Goal: Task Accomplishment & Management: Complete application form

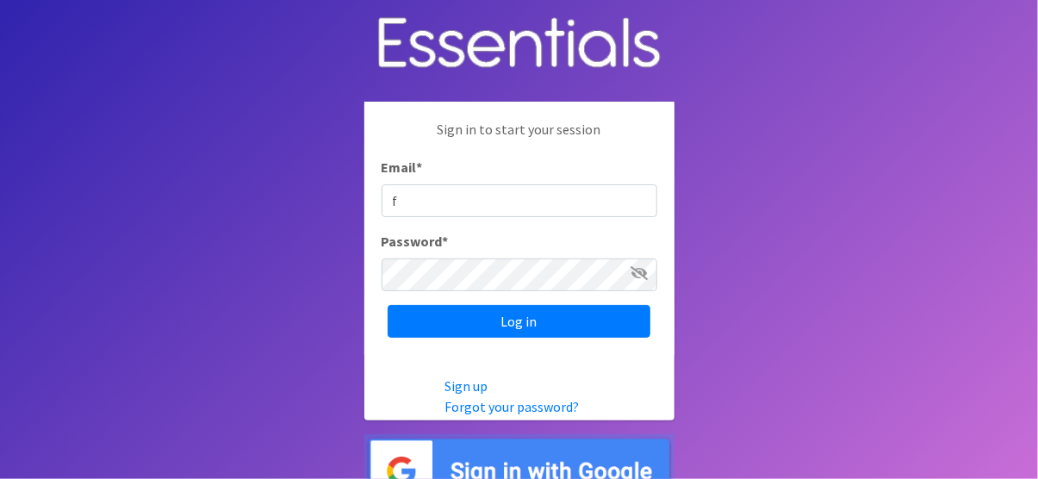
type input "[EMAIL_ADDRESS][DOMAIN_NAME]"
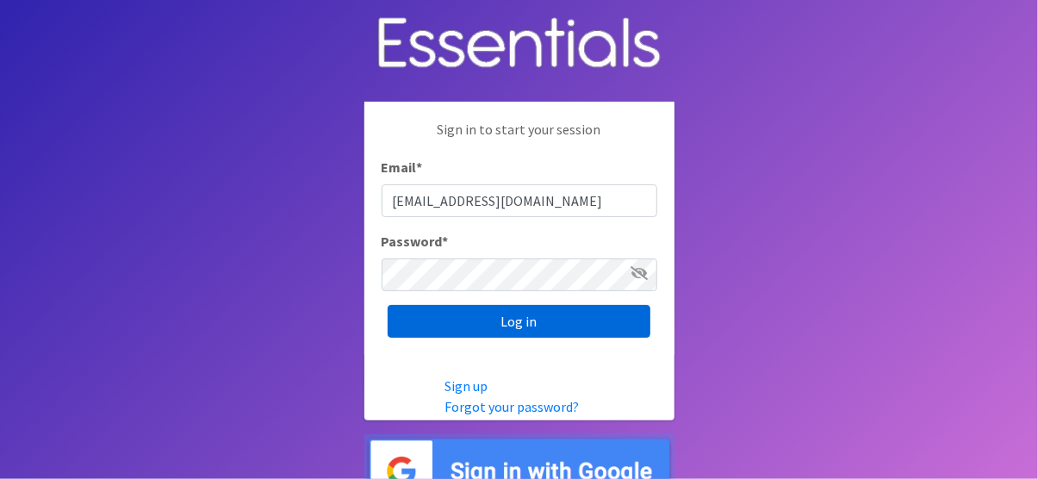
click at [547, 322] on input "Log in" at bounding box center [519, 321] width 263 height 33
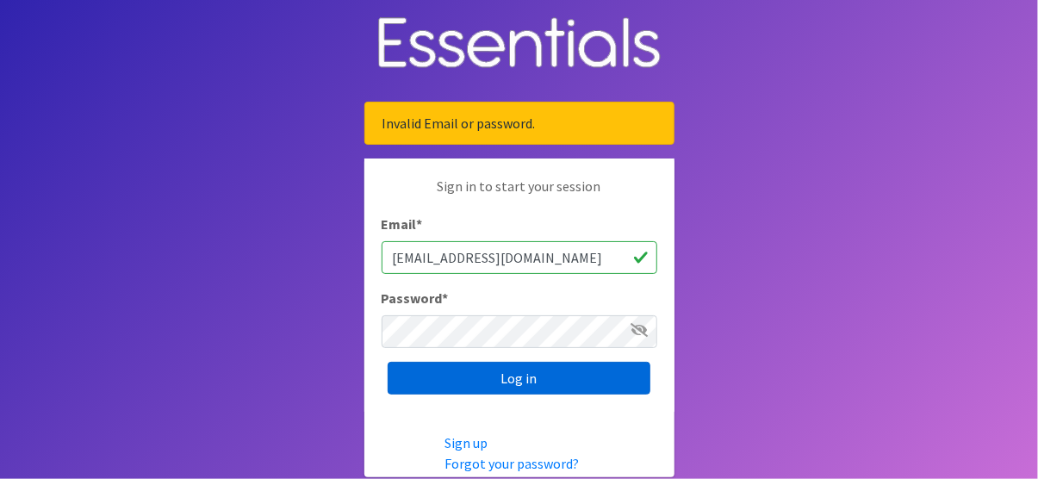
click at [538, 377] on input "Log in" at bounding box center [519, 378] width 263 height 33
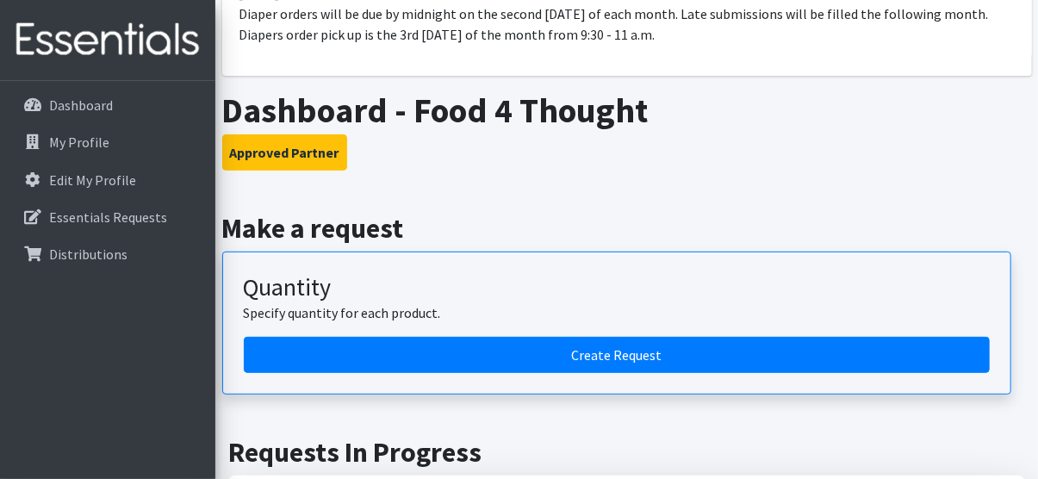
scroll to position [259, 0]
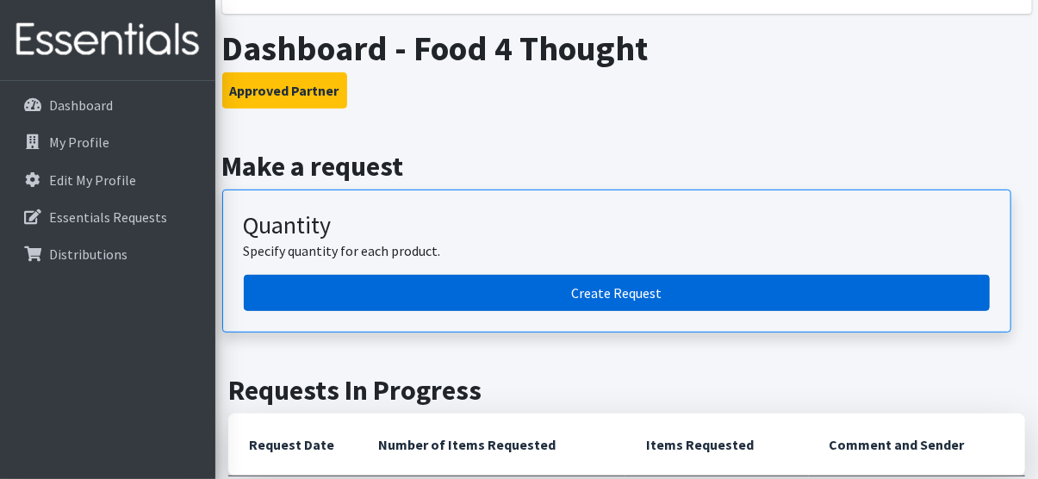
click at [659, 301] on link "Create Request" at bounding box center [617, 293] width 746 height 36
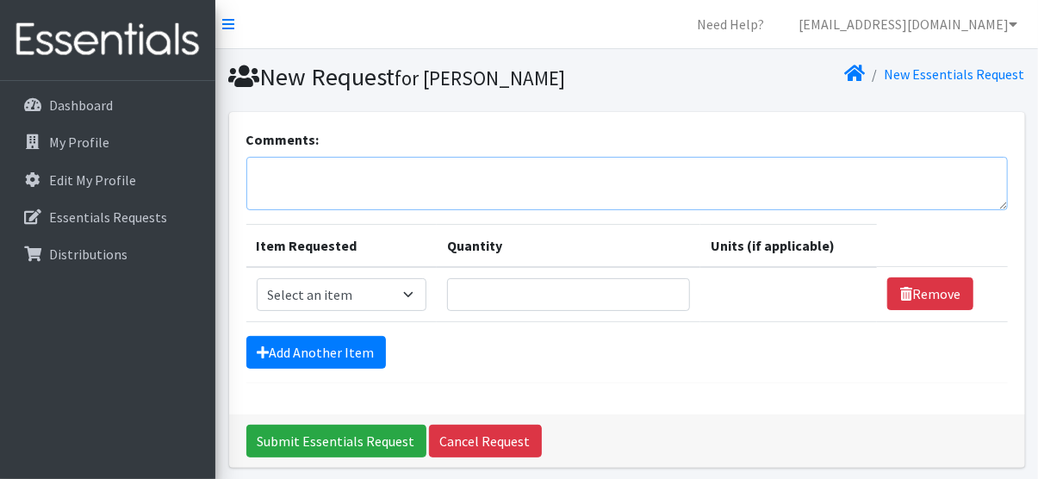
click at [297, 173] on textarea "Comments:" at bounding box center [627, 183] width 762 height 53
click at [277, 179] on textarea "Comments:" at bounding box center [627, 183] width 762 height 53
click at [280, 181] on textarea "Comments:" at bounding box center [627, 183] width 762 height 53
click at [275, 171] on textarea "Comments:" at bounding box center [627, 183] width 762 height 53
click at [270, 177] on textarea "Comments:" at bounding box center [627, 183] width 762 height 53
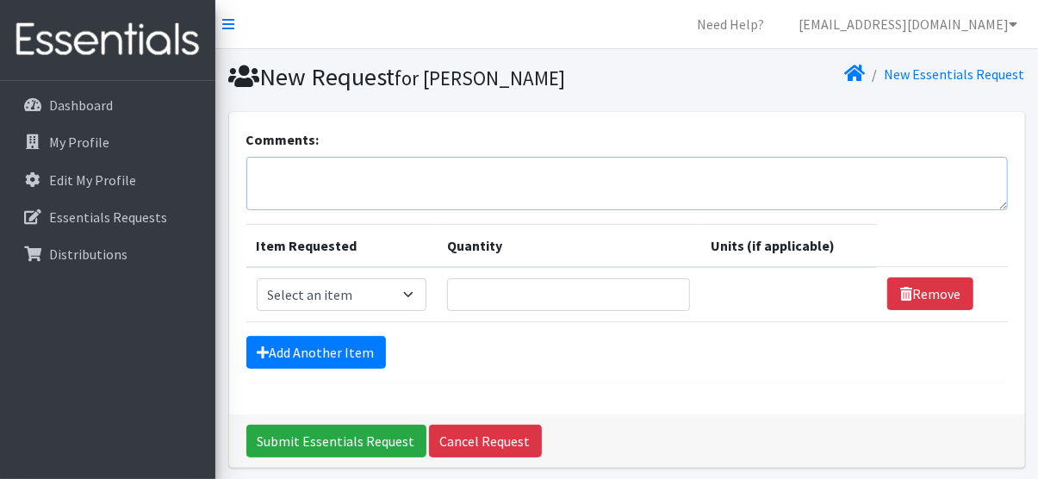
paste textarea "Diapers (Size 1) - 204 Diapers (Size 3) - 224 Diapers (Size 5) - 800 Diapers (S…"
type textarea "Diapers (Size 1) - 204 Diapers (Size 3) - 224 Diapers (Size 5) - 800 Diapers (S…"
click at [415, 292] on select "Select an item Baby Wipes Diapers (Newborn). Diapers (Size 1) Diapers (Size 2) …" at bounding box center [342, 294] width 171 height 33
select select "11544"
click at [257, 278] on select "Select an item Baby Wipes Diapers (Newborn). Diapers (Size 1) Diapers (Size 2) …" at bounding box center [342, 294] width 171 height 33
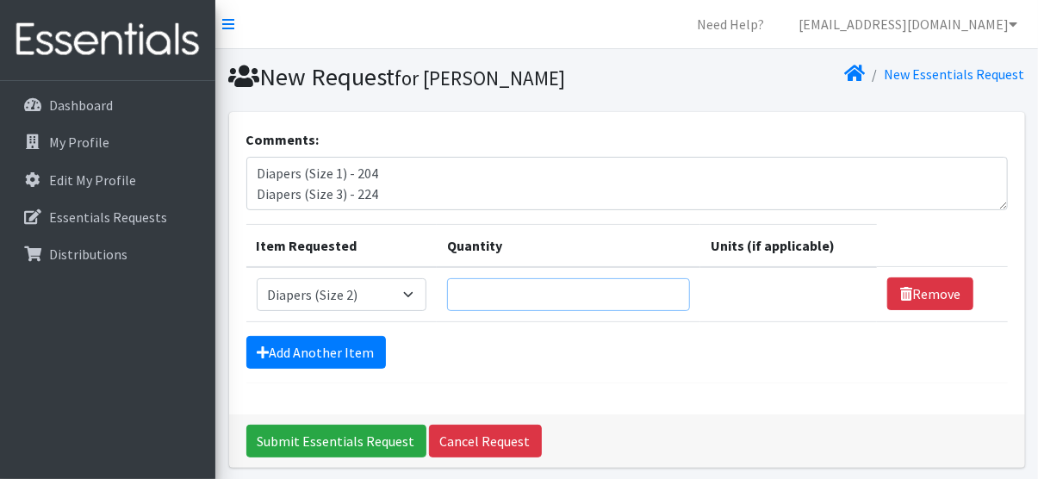
drag, startPoint x: 670, startPoint y: 289, endPoint x: 573, endPoint y: 287, distance: 96.5
click at [573, 287] on input "Quantity" at bounding box center [568, 294] width 243 height 33
type input "104"
click at [326, 354] on link "Add Another Item" at bounding box center [316, 352] width 140 height 33
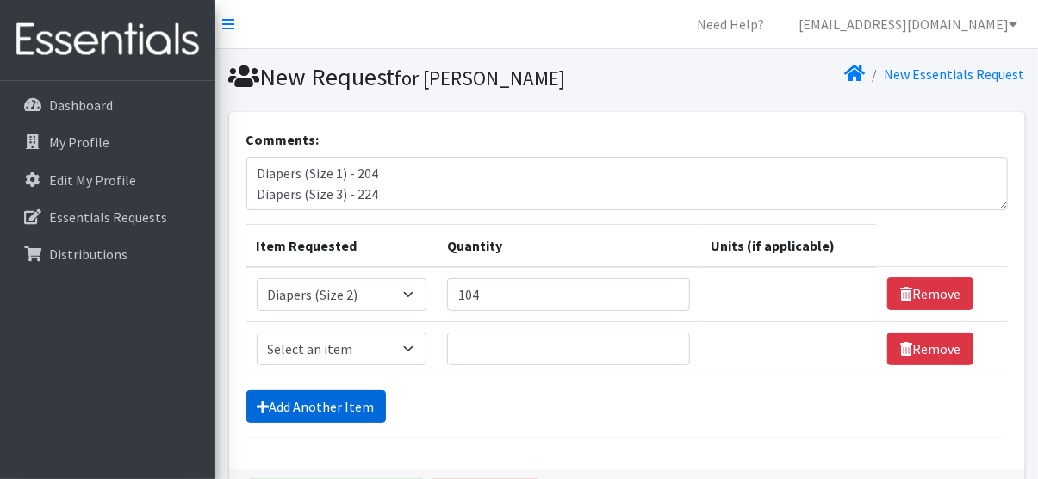
scroll to position [119, 0]
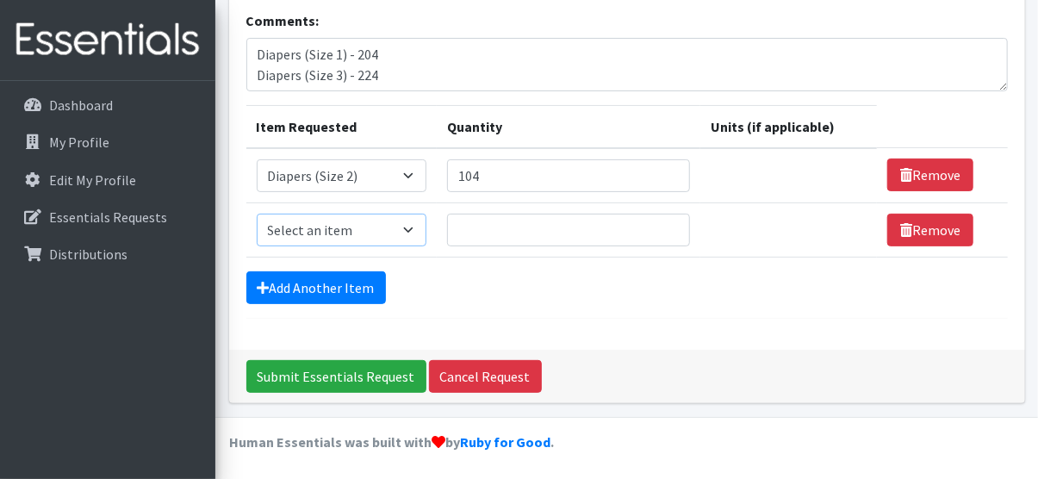
click at [418, 233] on select "Select an item Baby Wipes Diapers (Newborn). Diapers (Size 1) Diapers (Size 2) …" at bounding box center [342, 230] width 171 height 33
select select "11547"
click at [257, 214] on select "Select an item Baby Wipes Diapers (Newborn). Diapers (Size 1) Diapers (Size 2) …" at bounding box center [342, 230] width 171 height 33
click at [500, 228] on input "Quantity" at bounding box center [568, 230] width 243 height 33
type input "324"
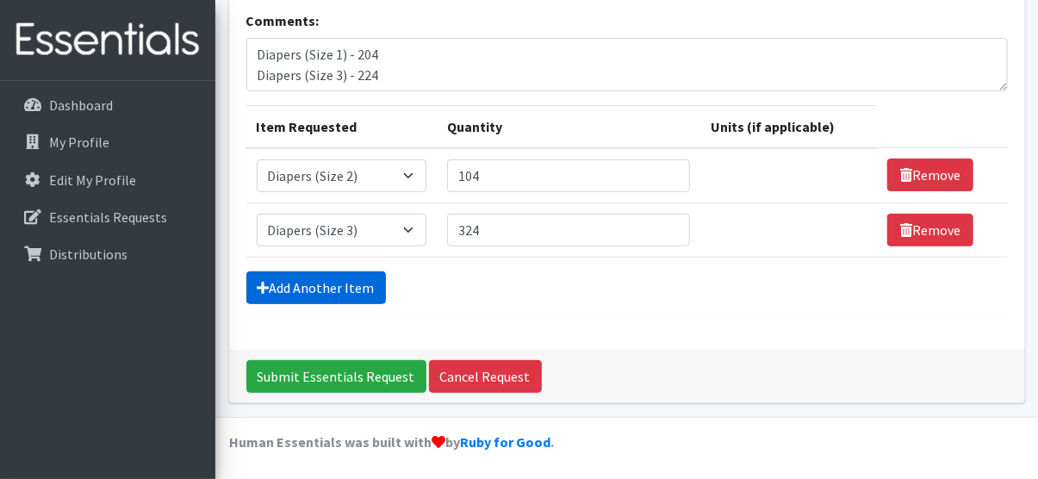
click at [359, 282] on link "Add Another Item" at bounding box center [316, 287] width 140 height 33
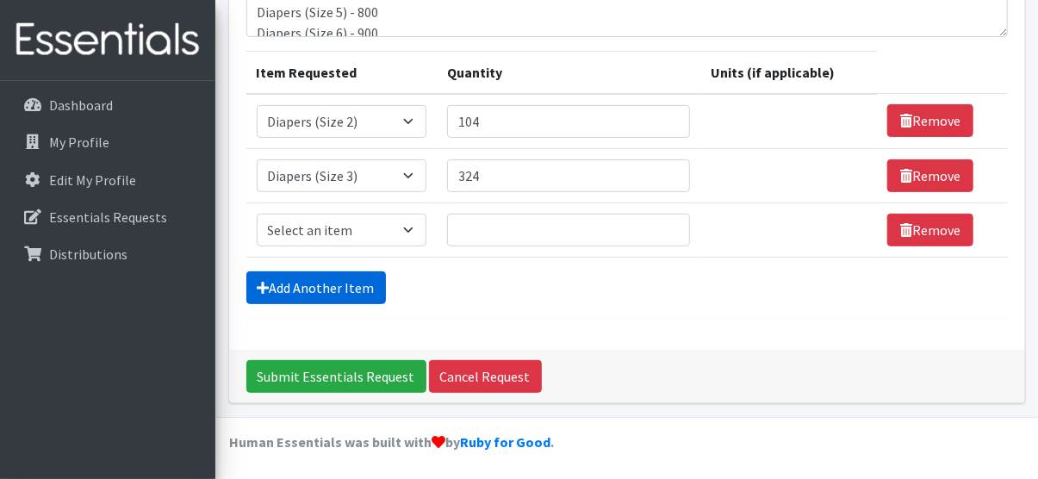
scroll to position [30, 0]
click at [423, 230] on select "Select an item Baby Wipes Diapers (Newborn). Diapers (Size 1) Diapers (Size 2) …" at bounding box center [342, 230] width 171 height 33
select select "11539"
click at [257, 214] on select "Select an item Baby Wipes Diapers (Newborn). Diapers (Size 1) Diapers (Size 2) …" at bounding box center [342, 230] width 171 height 33
click at [494, 229] on input "Quantity" at bounding box center [568, 230] width 243 height 33
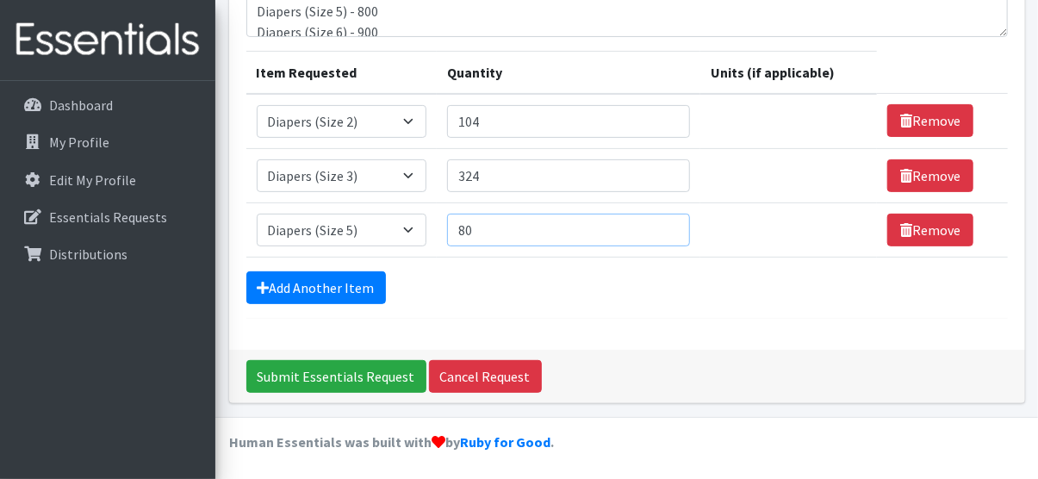
type input "8"
type input "750"
click at [340, 280] on link "Add Another Item" at bounding box center [316, 287] width 140 height 33
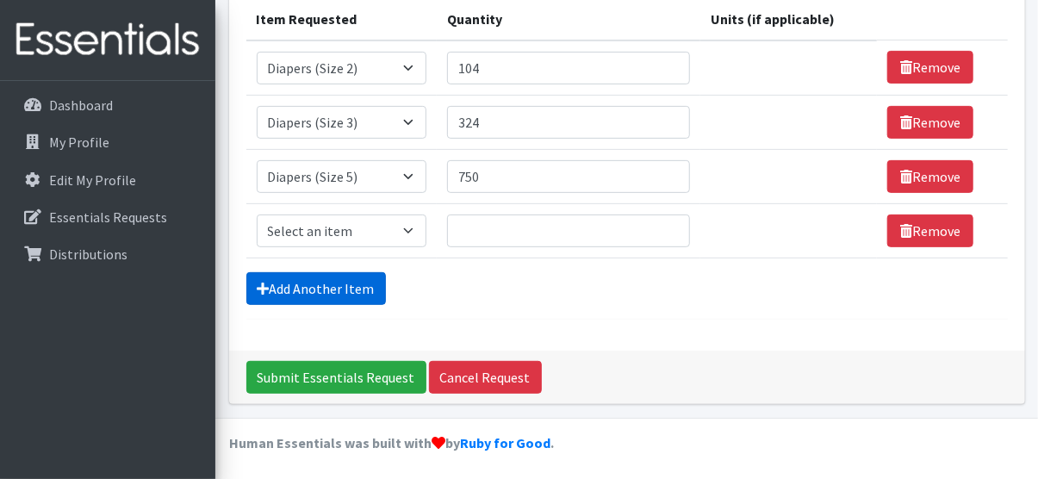
scroll to position [228, 0]
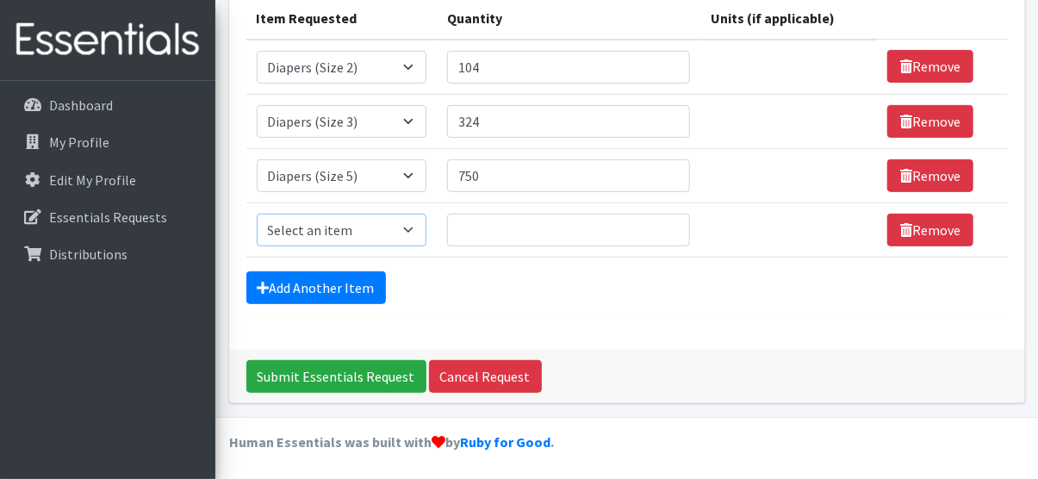
click at [415, 228] on select "Select an item Baby Wipes Diapers (Newborn). Diapers (Size 1) Diapers (Size 2) …" at bounding box center [342, 230] width 171 height 33
select select "11546"
click at [257, 214] on select "Select an item Baby Wipes Diapers (Newborn). Diapers (Size 1) Diapers (Size 2) …" at bounding box center [342, 230] width 171 height 33
click at [476, 231] on input "Quantity" at bounding box center [568, 230] width 243 height 33
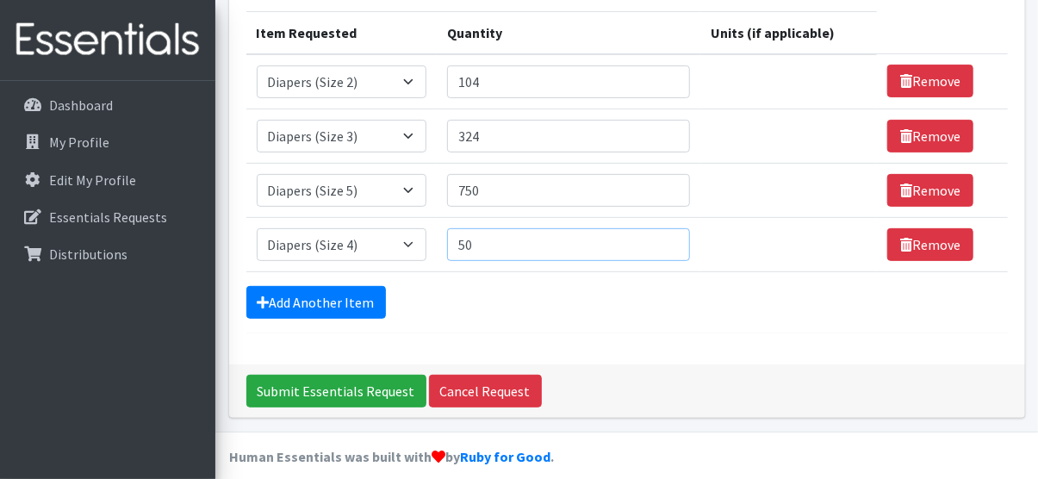
scroll to position [215, 0]
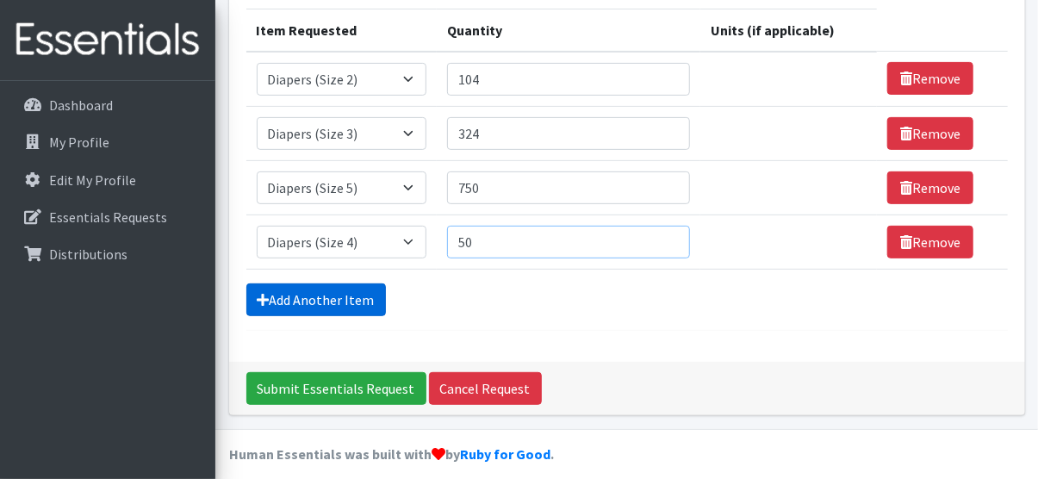
type input "50"
click at [341, 290] on link "Add Another Item" at bounding box center [316, 300] width 140 height 33
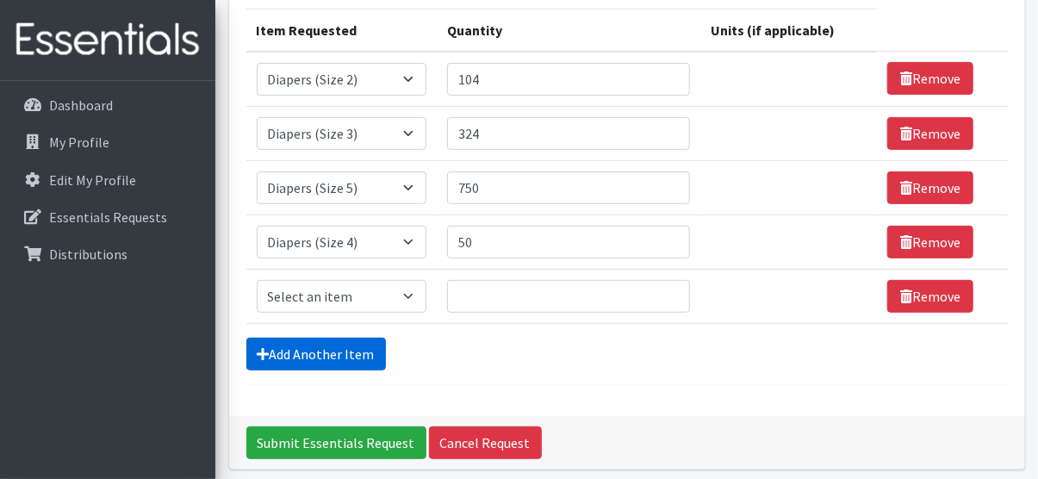
scroll to position [282, 0]
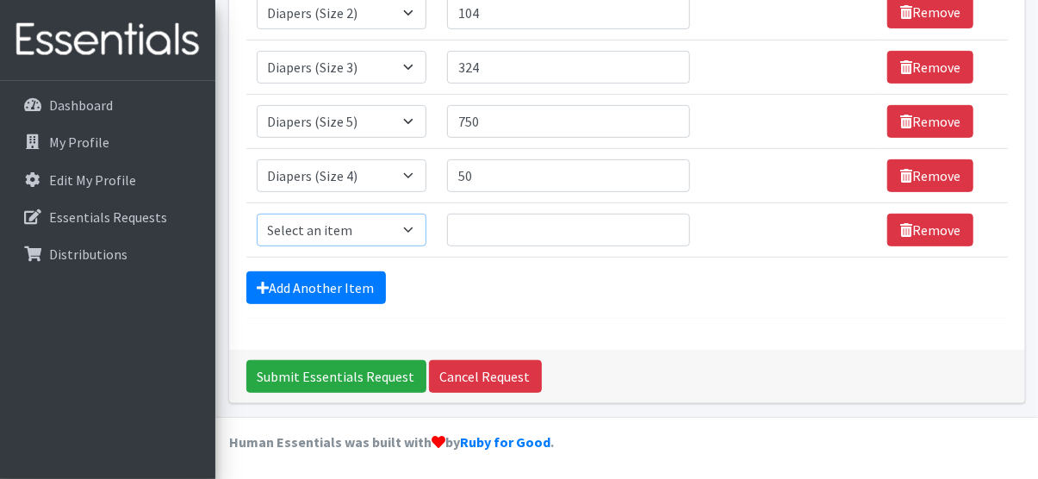
click at [411, 228] on select "Select an item Baby Wipes Diapers (Newborn). Diapers (Size 1) Diapers (Size 2) …" at bounding box center [342, 230] width 171 height 33
select select "11523"
click at [257, 214] on select "Select an item Baby Wipes Diapers (Newborn). Diapers (Size 1) Diapers (Size 2) …" at bounding box center [342, 230] width 171 height 33
click at [482, 228] on input "Quantity" at bounding box center [568, 230] width 243 height 33
type input "900"
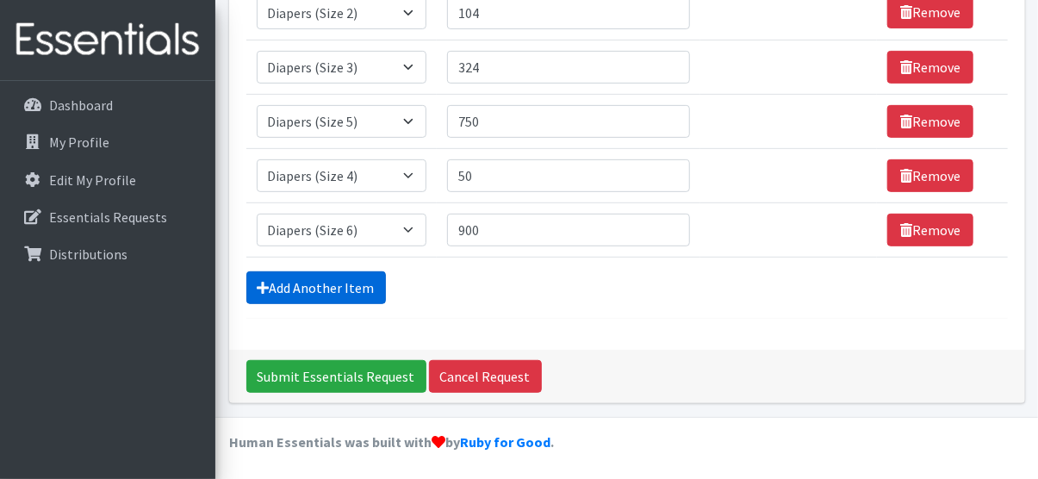
click at [286, 291] on link "Add Another Item" at bounding box center [316, 287] width 140 height 33
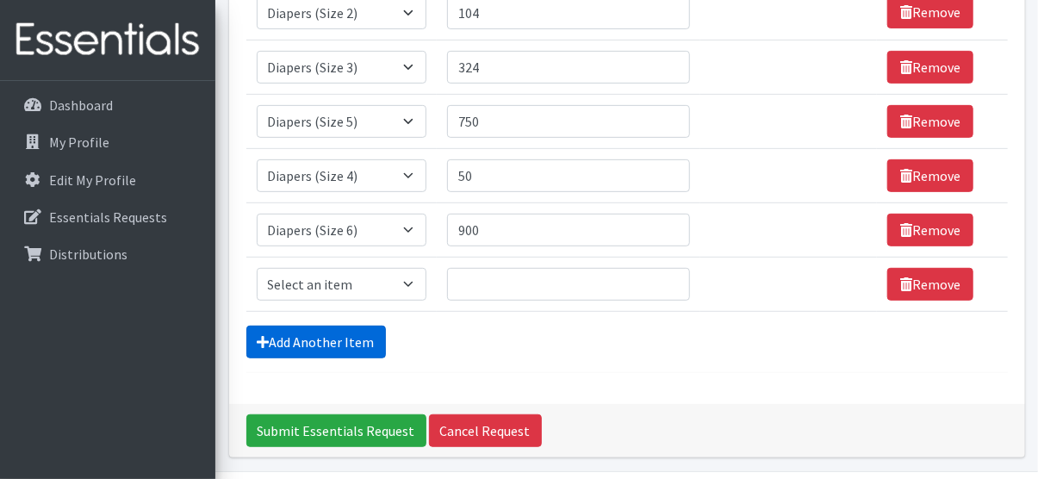
scroll to position [336, 0]
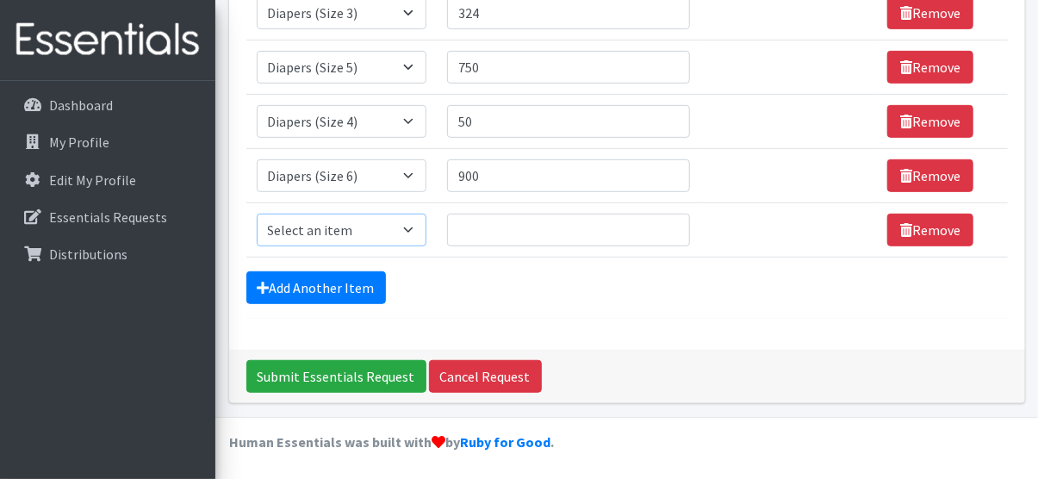
click at [411, 224] on select "Select an item Baby Wipes Diapers (Newborn). Diapers (Size 1) Diapers (Size 2) …" at bounding box center [342, 230] width 171 height 33
select select "14677"
click at [257, 214] on select "Select an item Baby Wipes Diapers (Newborn). Diapers (Size 1) Diapers (Size 2) …" at bounding box center [342, 230] width 171 height 33
click at [539, 229] on input "Quantity" at bounding box center [568, 230] width 243 height 33
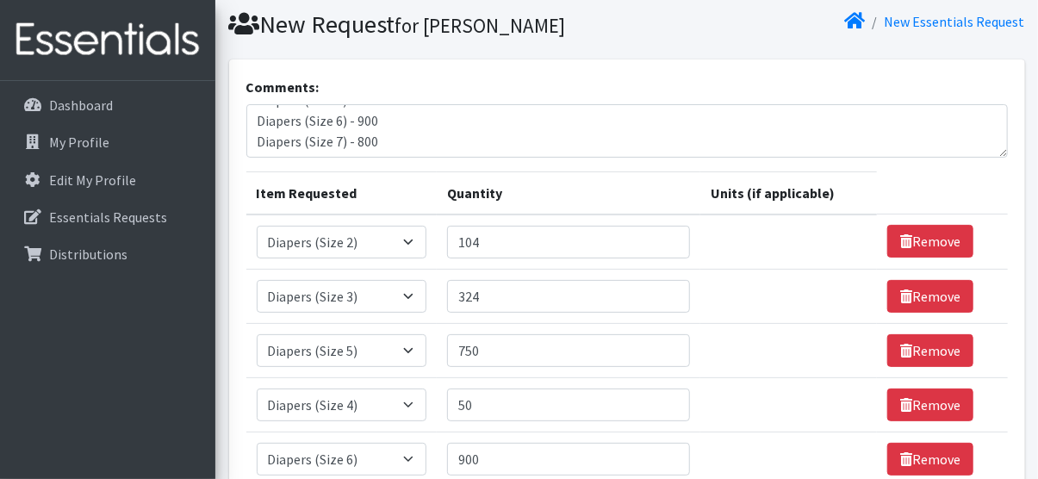
scroll to position [50, 0]
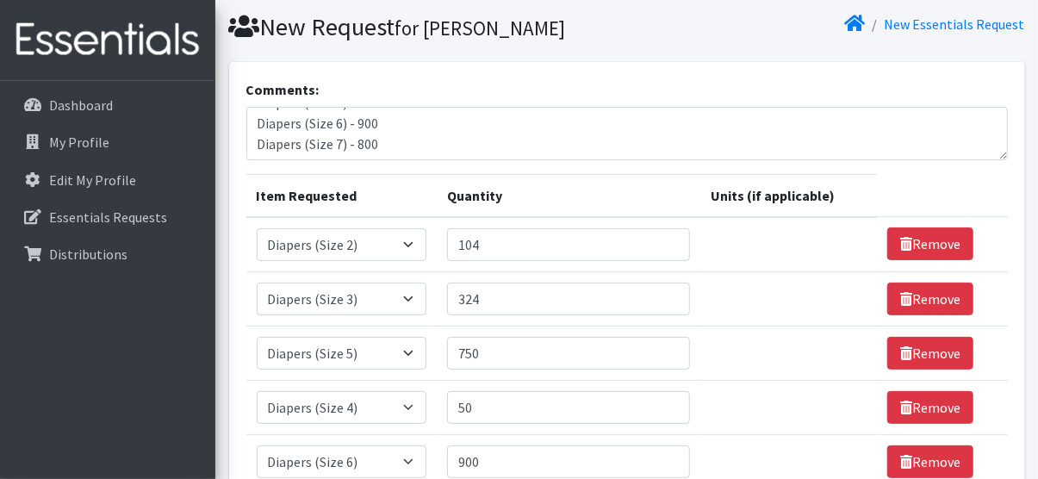
type input "800"
click at [452, 143] on textarea "Diapers (Size 1) - 204 Diapers (Size 3) - 224 Diapers (Size 5) - 800 Diapers (S…" at bounding box center [627, 133] width 762 height 53
type textarea "D"
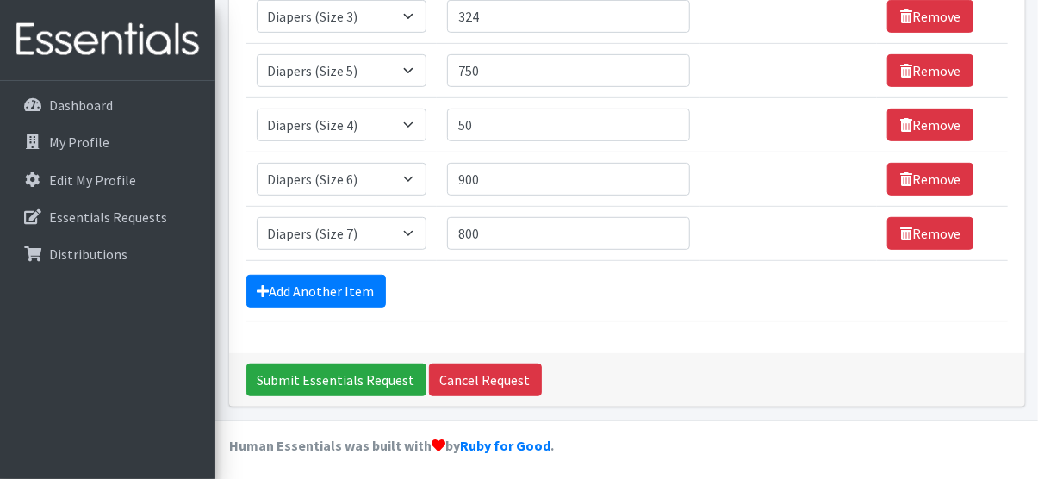
scroll to position [336, 0]
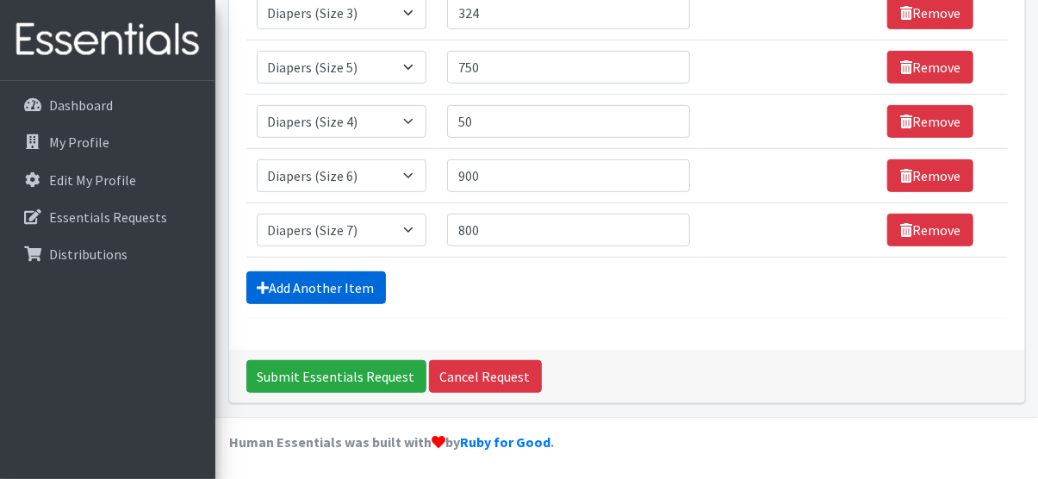
click at [359, 293] on link "Add Another Item" at bounding box center [316, 287] width 140 height 33
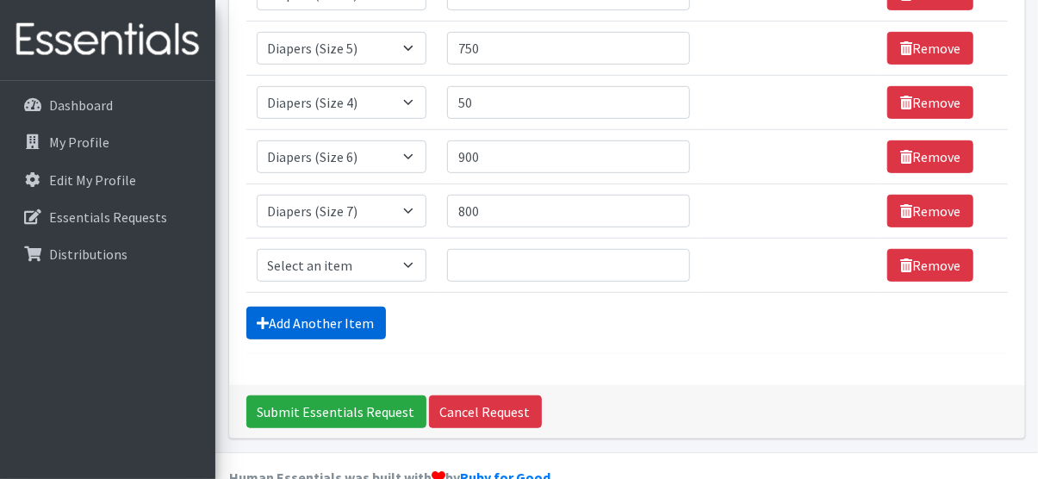
scroll to position [390, 0]
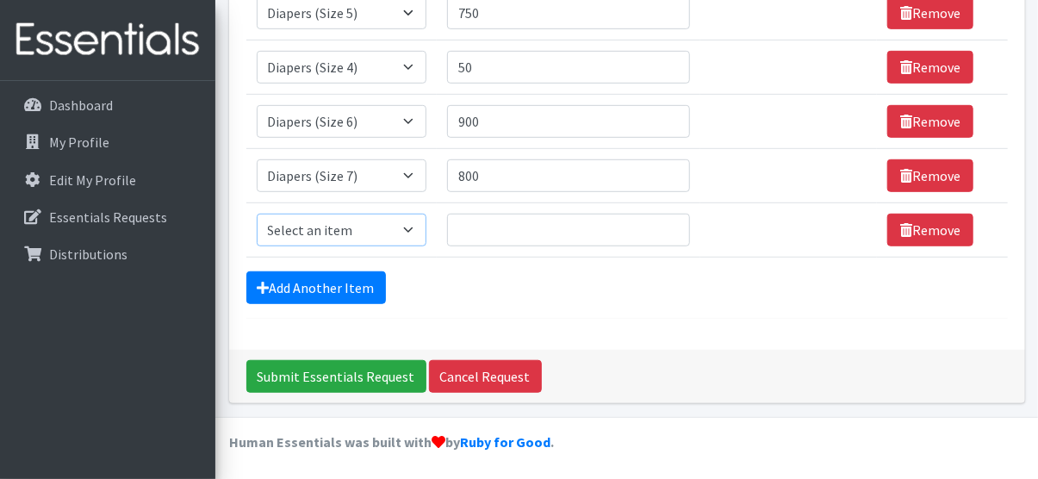
click at [411, 229] on select "Select an item Baby Wipes Diapers (Newborn). Diapers (Size 1) Diapers (Size 2) …" at bounding box center [342, 230] width 171 height 33
select select "14678"
click at [257, 214] on select "Select an item Baby Wipes Diapers (Newborn). Diapers (Size 1) Diapers (Size 2) …" at bounding box center [342, 230] width 171 height 33
click at [410, 237] on select "Select an item Baby Wipes Diapers (Newborn). Diapers (Size 1) Diapers (Size 2) …" at bounding box center [342, 230] width 171 height 33
click at [327, 236] on select "Select an item Baby Wipes Diapers (Newborn). Diapers (Size 1) Diapers (Size 2) …" at bounding box center [342, 230] width 171 height 33
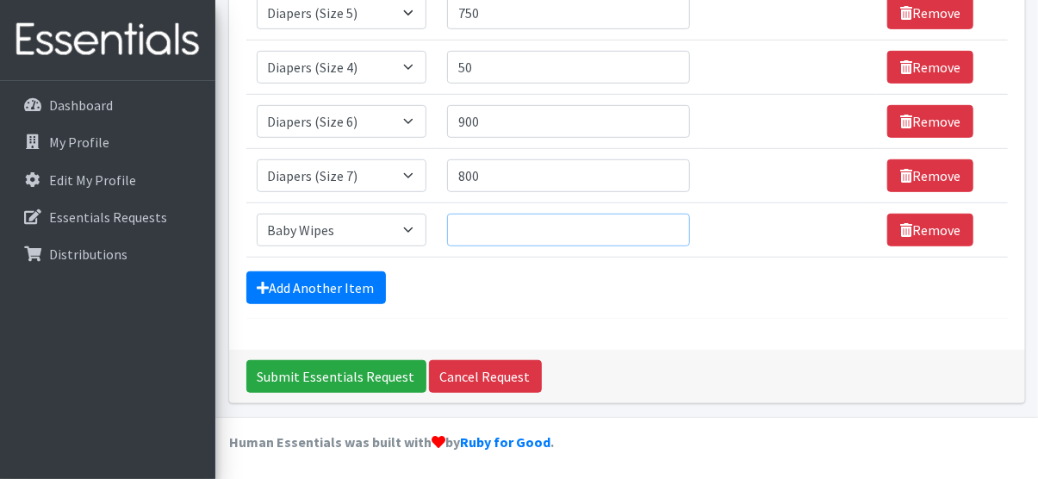
click at [525, 228] on input "Quantity" at bounding box center [568, 230] width 243 height 33
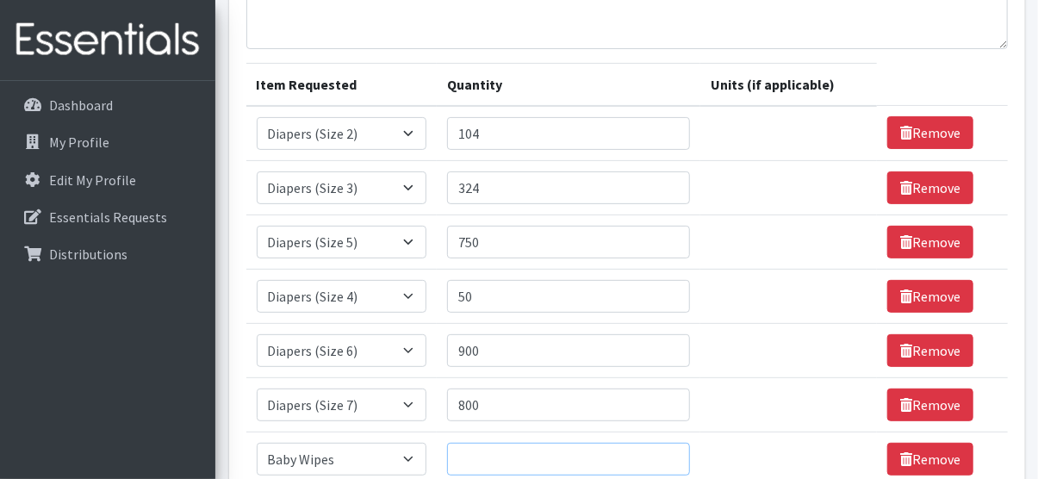
scroll to position [149, 0]
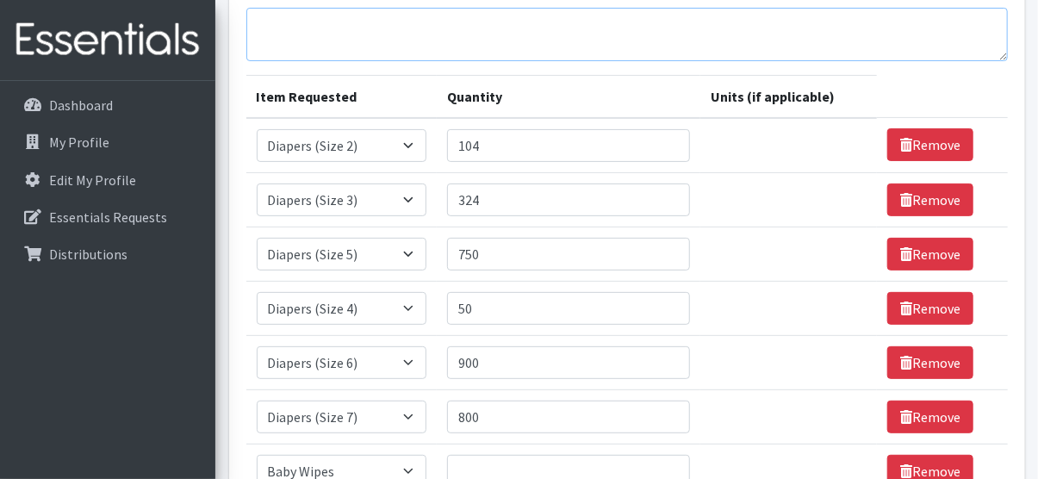
click at [351, 29] on textarea "Comments:" at bounding box center [627, 34] width 762 height 53
click at [421, 46] on textarea "baby wipes - 3 cases" at bounding box center [627, 34] width 762 height 53
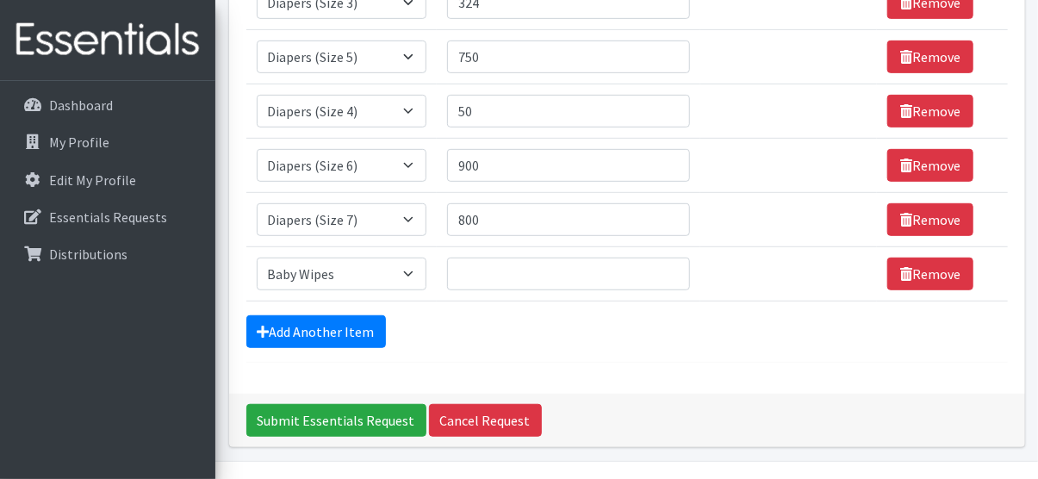
scroll to position [390, 0]
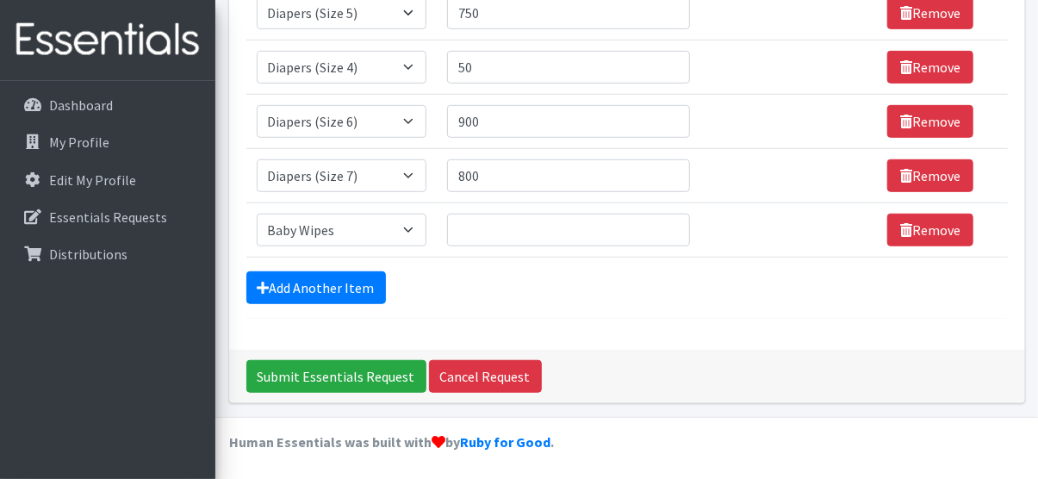
type textarea "baby wipes - 3 cases PULL-UPS if available size 4"
click at [505, 180] on input "800" at bounding box center [568, 175] width 243 height 33
type input "8"
type input "600"
click at [372, 296] on link "Add Another Item" at bounding box center [316, 287] width 140 height 33
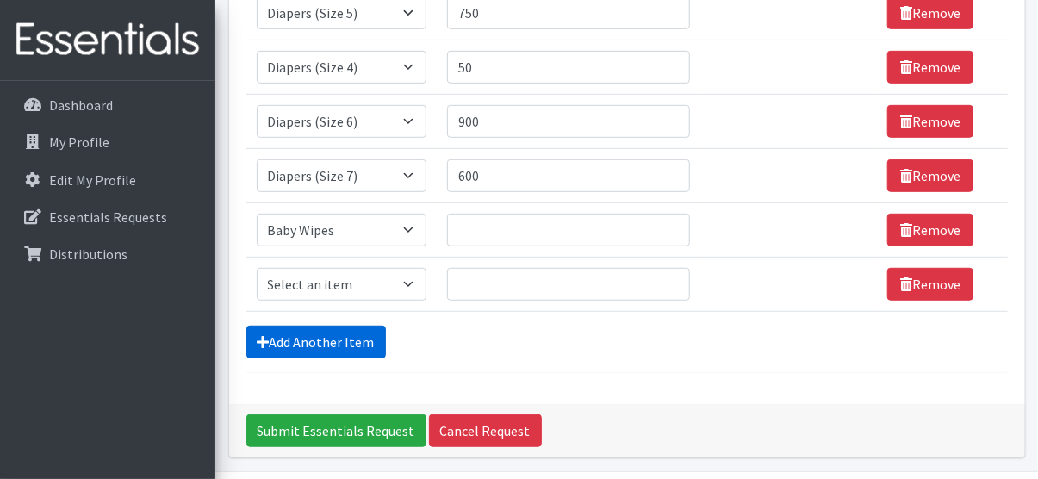
scroll to position [445, 0]
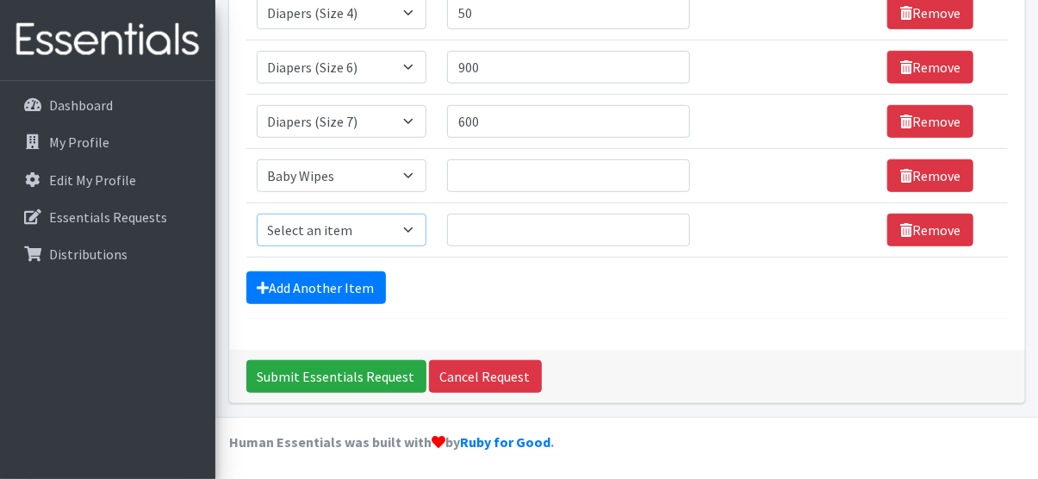
click at [412, 240] on select "Select an item Baby Wipes Diapers (Newborn). Diapers (Size 1) Diapers (Size 2) …" at bounding box center [342, 230] width 171 height 33
select select "11558"
click at [257, 214] on select "Select an item Baby Wipes Diapers (Newborn). Diapers (Size 1) Diapers (Size 2) …" at bounding box center [342, 230] width 171 height 33
click at [525, 236] on input "Quantity" at bounding box center [568, 230] width 243 height 33
type input "100"
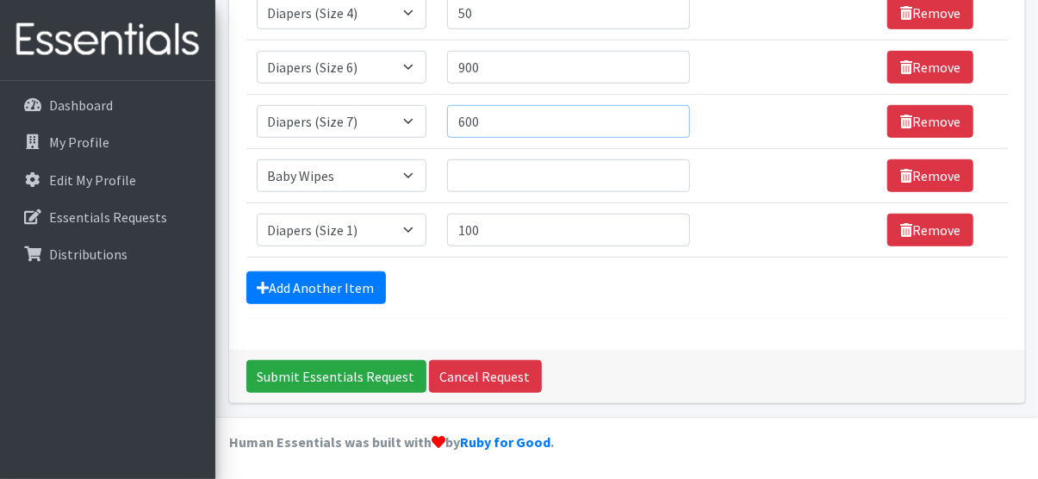
click at [535, 120] on input "600" at bounding box center [568, 121] width 243 height 33
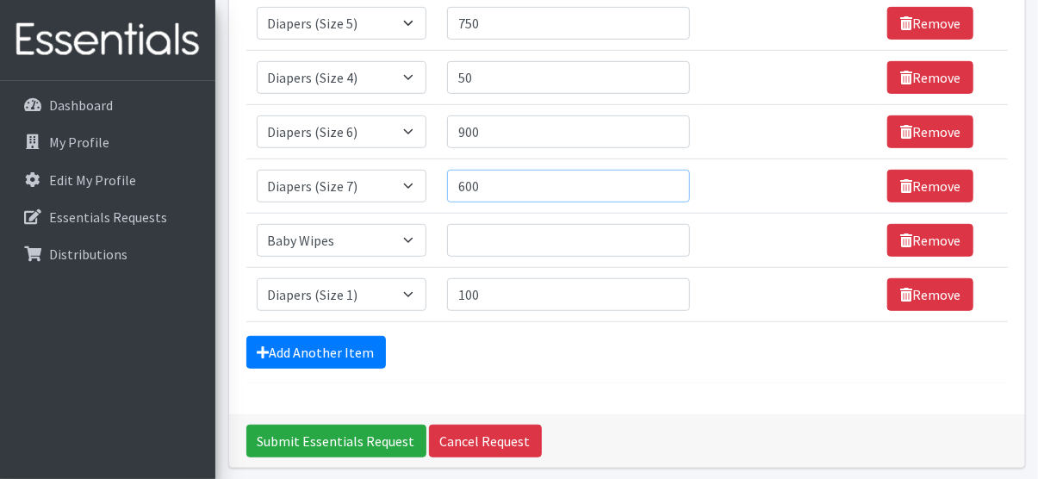
scroll to position [380, 0]
click at [411, 240] on select "Select an item Baby Wipes Diapers (Newborn). Diapers (Size 1) Diapers (Size 2) …" at bounding box center [342, 240] width 171 height 33
click at [938, 241] on link "Remove" at bounding box center [931, 240] width 86 height 33
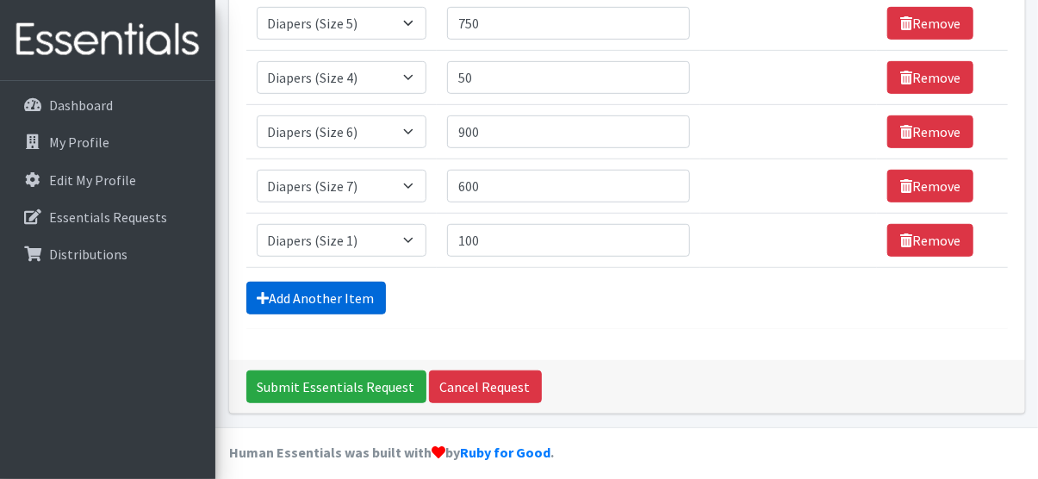
click at [358, 301] on link "Add Another Item" at bounding box center [316, 298] width 140 height 33
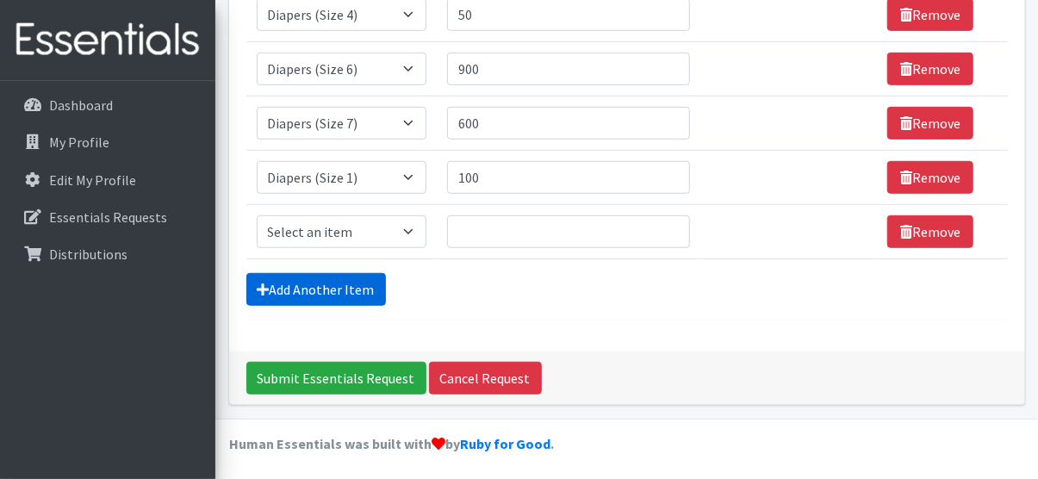
scroll to position [445, 0]
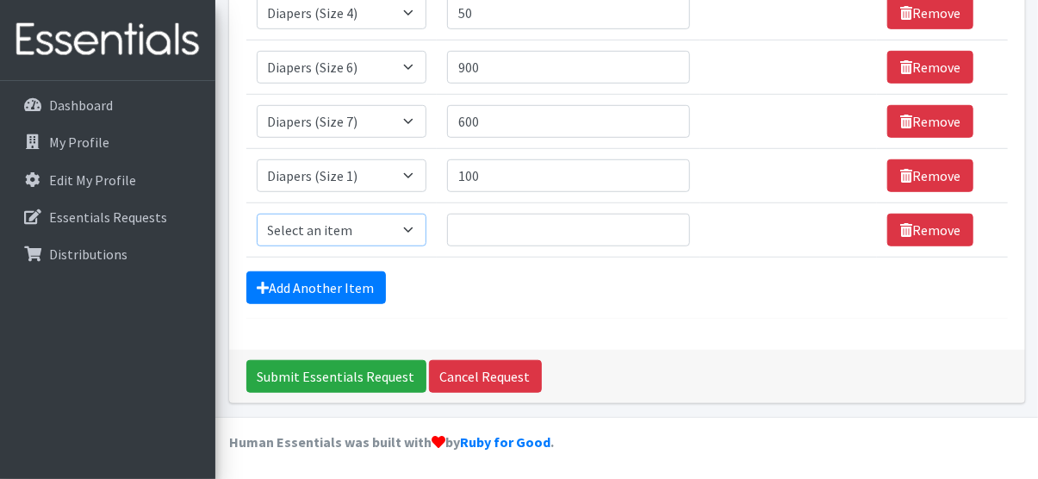
click at [419, 234] on select "Select an item Baby Wipes Diapers (Newborn). Diapers (Size 1) Diapers (Size 2) …" at bounding box center [342, 230] width 171 height 33
select select "11558"
click at [257, 214] on select "Select an item Baby Wipes Diapers (Newborn). Diapers (Size 1) Diapers (Size 2) …" at bounding box center [342, 230] width 171 height 33
click at [505, 234] on input "Quantity" at bounding box center [568, 230] width 243 height 33
type input "100"
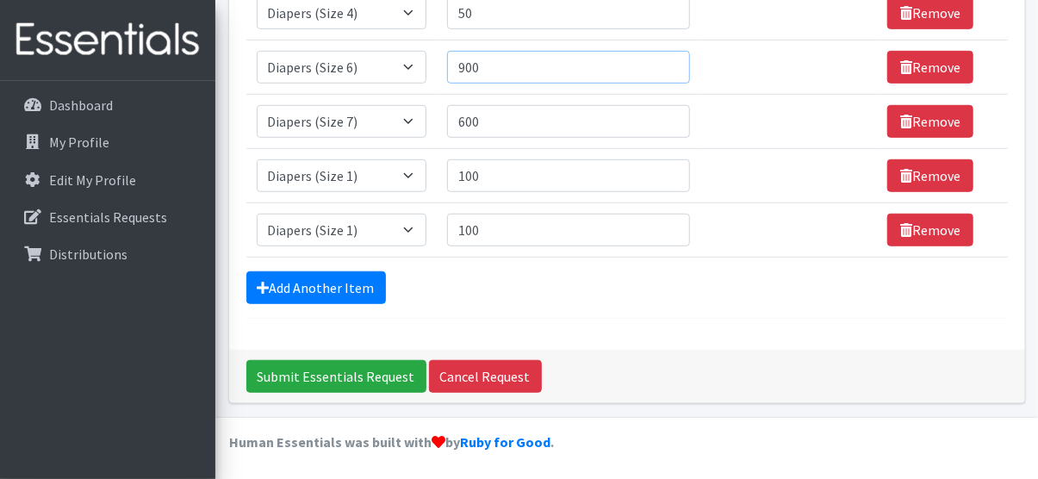
click at [494, 68] on input "900" at bounding box center [568, 67] width 243 height 33
type input "9"
type input "800"
click at [358, 298] on link "Add Another Item" at bounding box center [316, 287] width 140 height 33
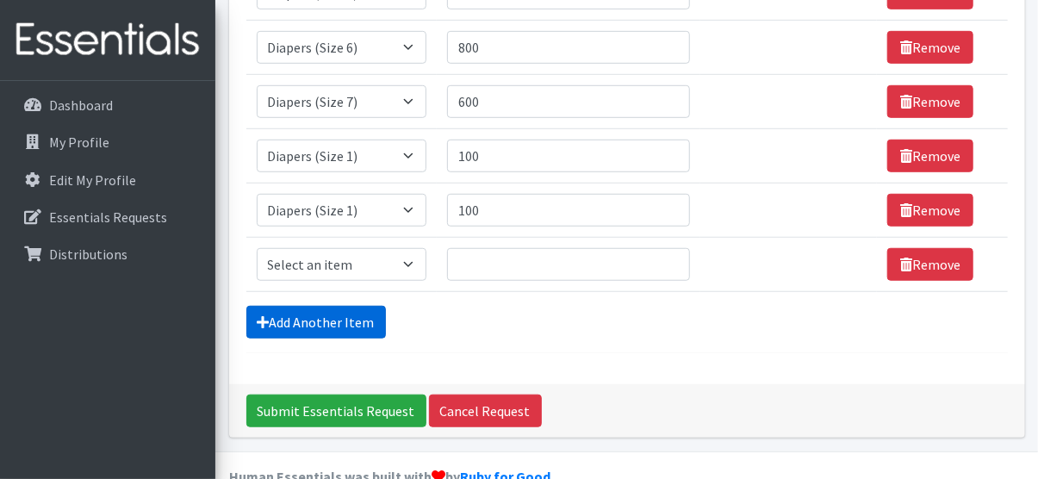
scroll to position [498, 0]
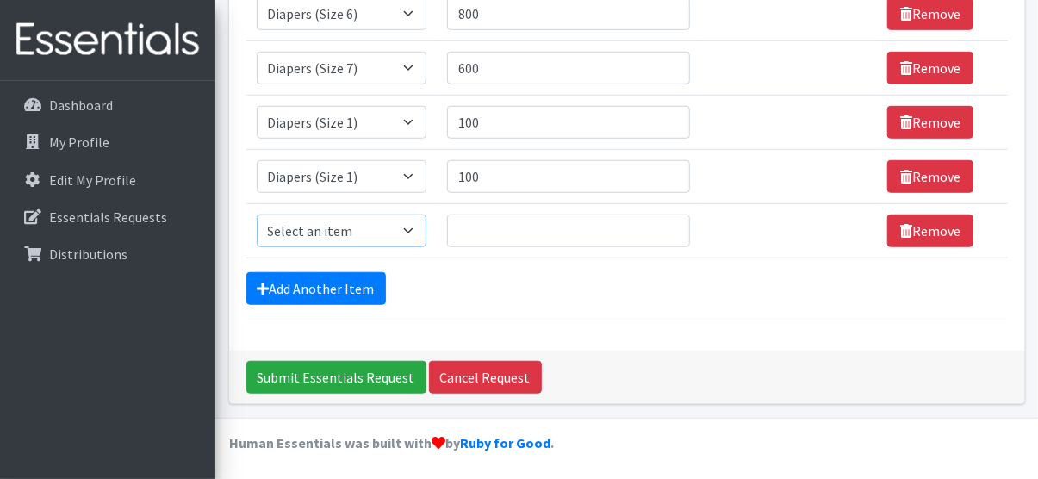
click at [422, 228] on select "Select an item Baby Wipes Diapers (Newborn). Diapers (Size 1) Diapers (Size 2) …" at bounding box center [342, 231] width 171 height 33
select select "14678"
click at [257, 215] on select "Select an item Baby Wipes Diapers (Newborn). Diapers (Size 1) Diapers (Size 2) …" at bounding box center [342, 231] width 171 height 33
click at [369, 373] on input "Submit Essentials Request" at bounding box center [336, 377] width 180 height 33
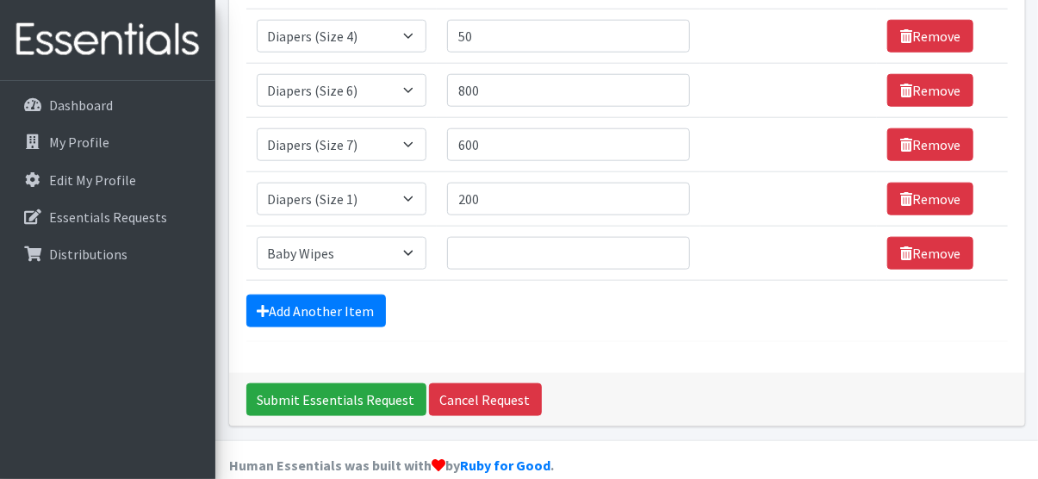
scroll to position [787, 0]
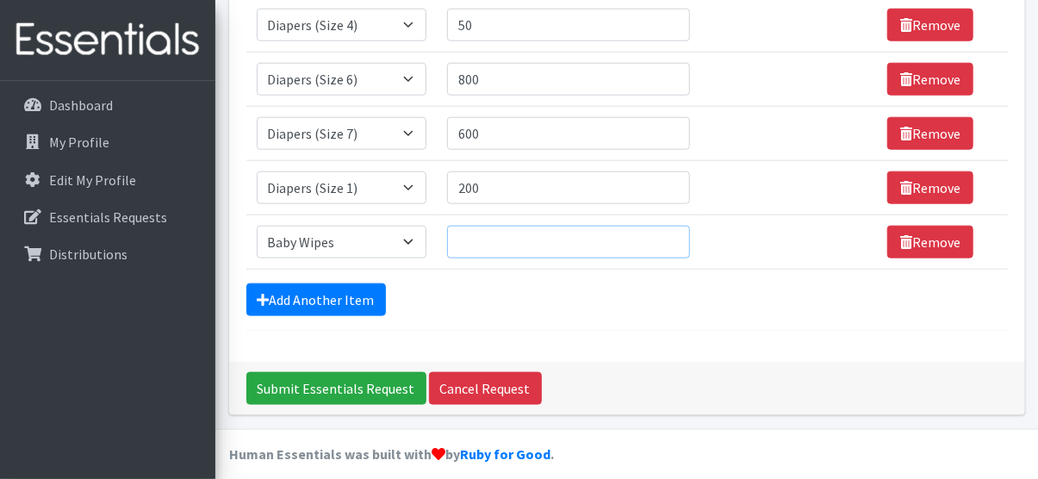
click at [597, 246] on input "Quantity" at bounding box center [568, 242] width 243 height 33
type input "120"
click at [363, 389] on input "Submit Essentials Request" at bounding box center [336, 388] width 180 height 33
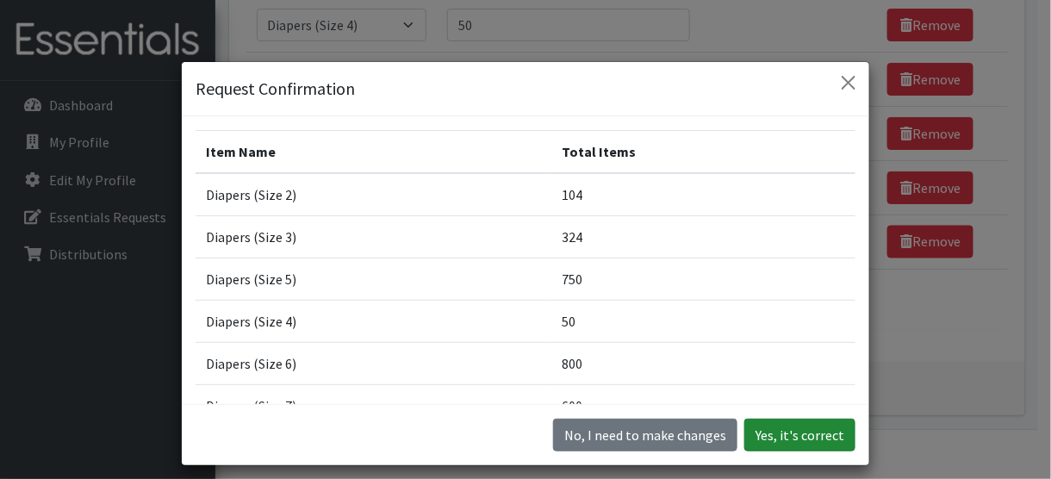
click at [804, 433] on button "Yes, it's correct" at bounding box center [800, 435] width 111 height 33
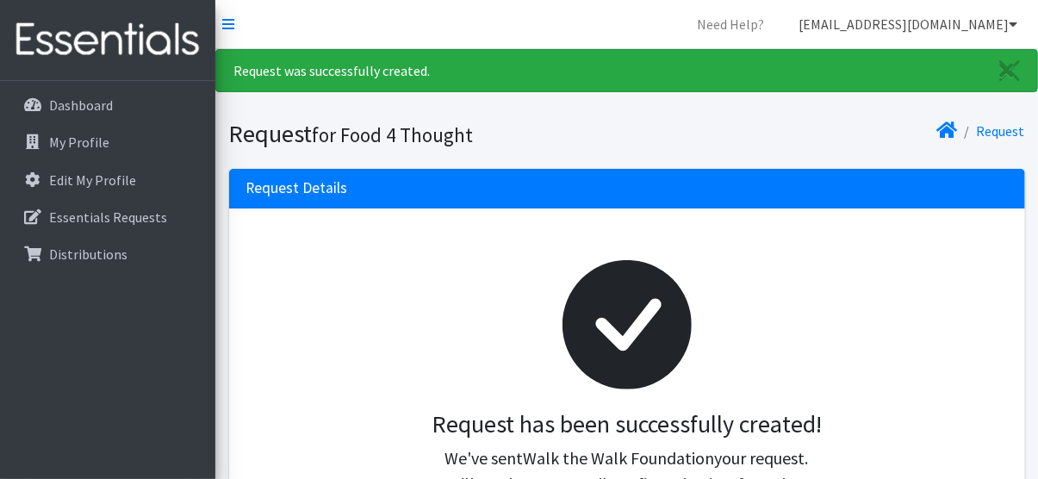
click at [1004, 27] on link "[EMAIL_ADDRESS][DOMAIN_NAME]" at bounding box center [908, 24] width 246 height 34
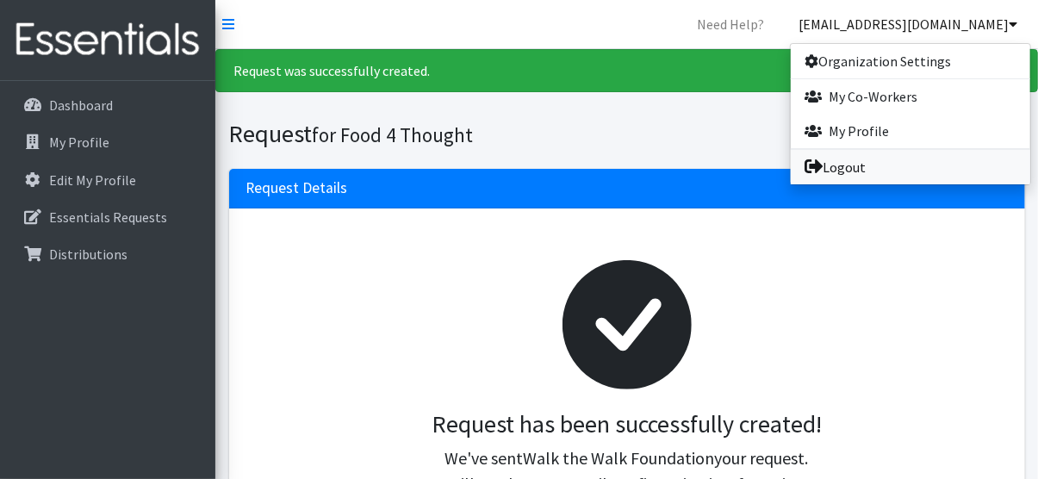
click at [851, 167] on link "Logout" at bounding box center [911, 167] width 240 height 34
